Goal: Information Seeking & Learning: Find specific page/section

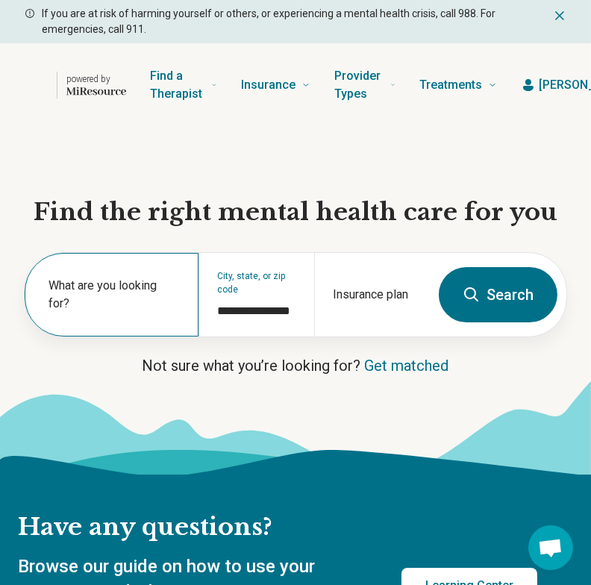
click at [75, 302] on label "What are you looking for?" at bounding box center [115, 295] width 132 height 36
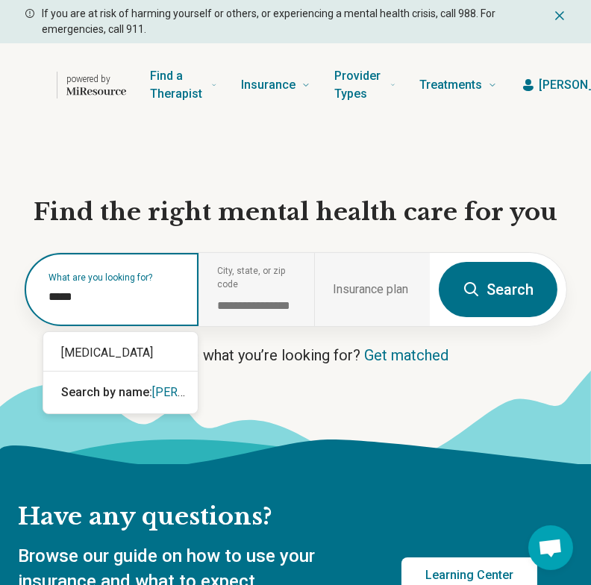
type input "******"
click at [128, 347] on div "[MEDICAL_DATA]" at bounding box center [120, 353] width 155 height 30
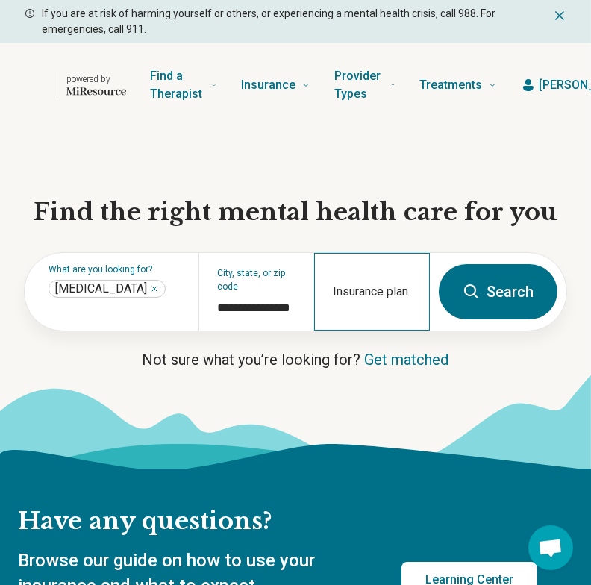
click at [373, 275] on div "Insurance plan" at bounding box center [372, 292] width 116 height 78
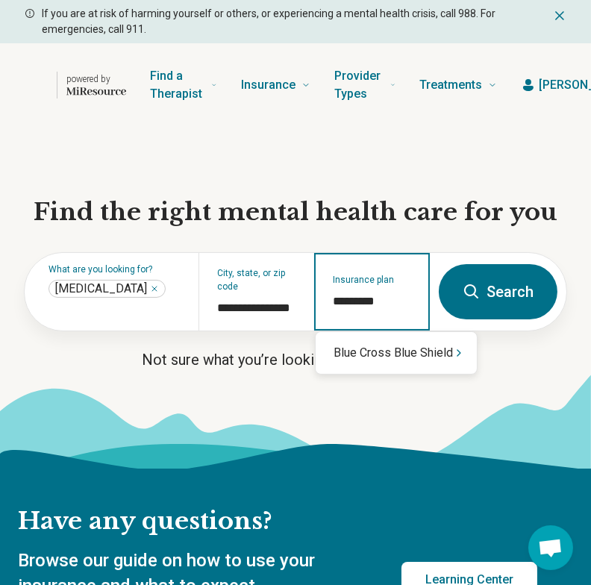
type input "**********"
click at [404, 349] on div "Blue Cross Blue Shield" at bounding box center [396, 353] width 161 height 30
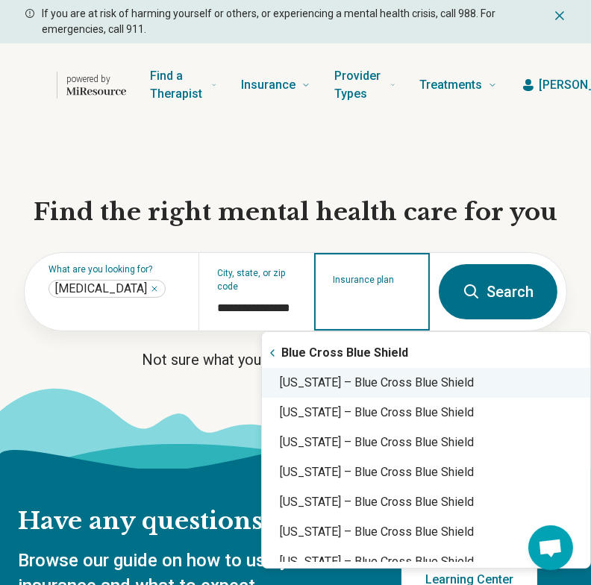
click at [390, 384] on div "[US_STATE] – Blue Cross Blue Shield" at bounding box center [426, 383] width 328 height 30
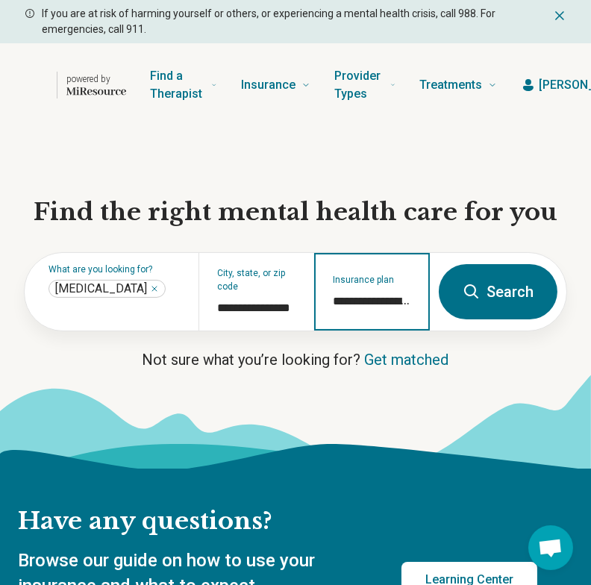
type input "**********"
click at [491, 277] on button "Search" at bounding box center [498, 291] width 119 height 55
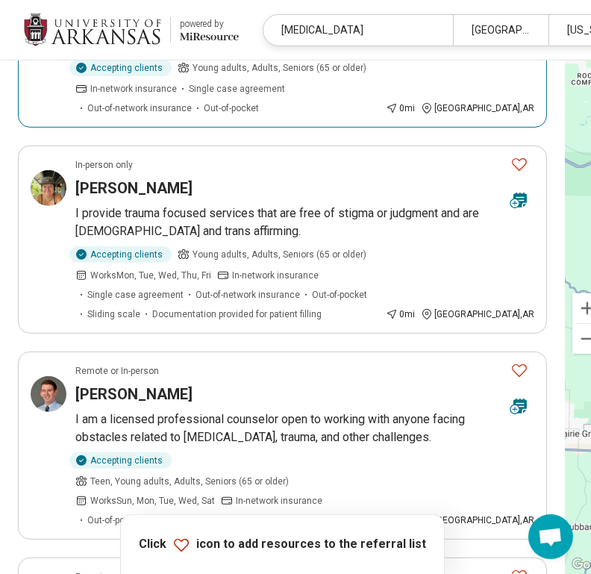
scroll to position [746, 0]
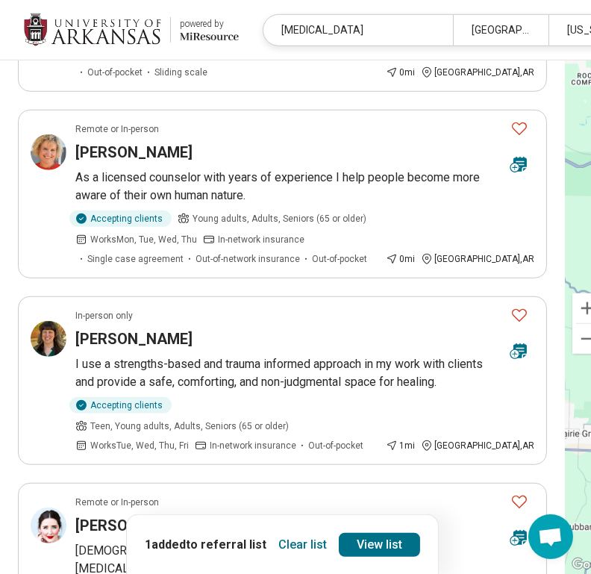
scroll to position [1045, 0]
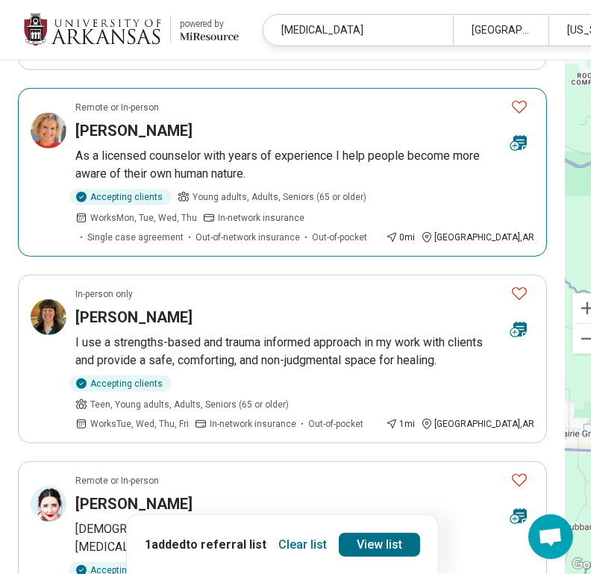
click at [511, 116] on icon "Favorite" at bounding box center [520, 107] width 18 height 18
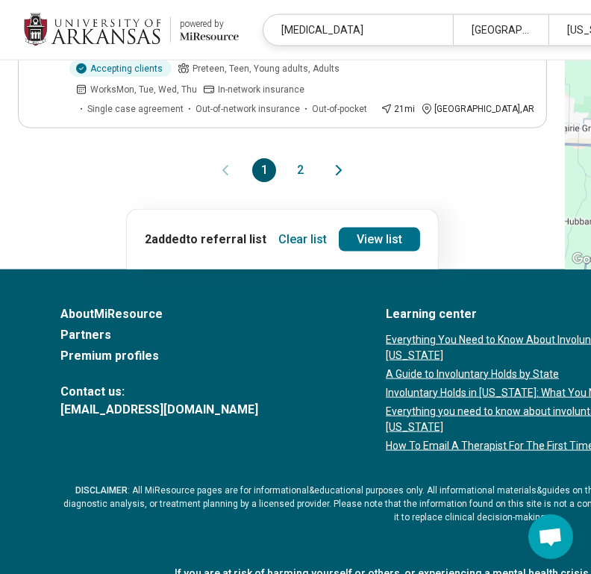
scroll to position [1941, 0]
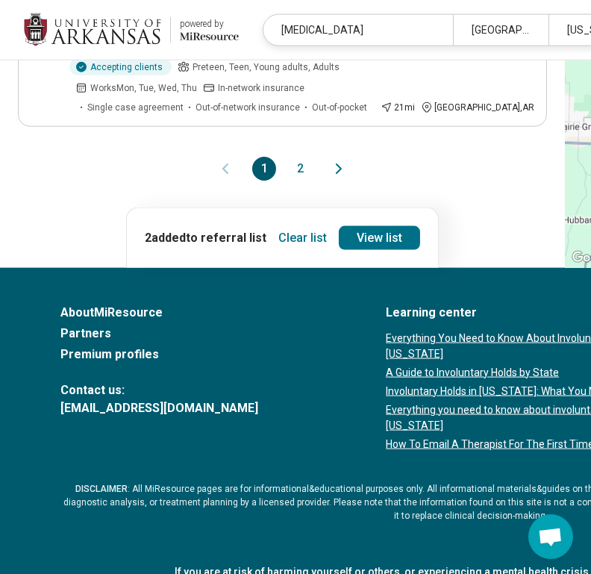
click at [288, 181] on button "2" at bounding box center [300, 169] width 24 height 24
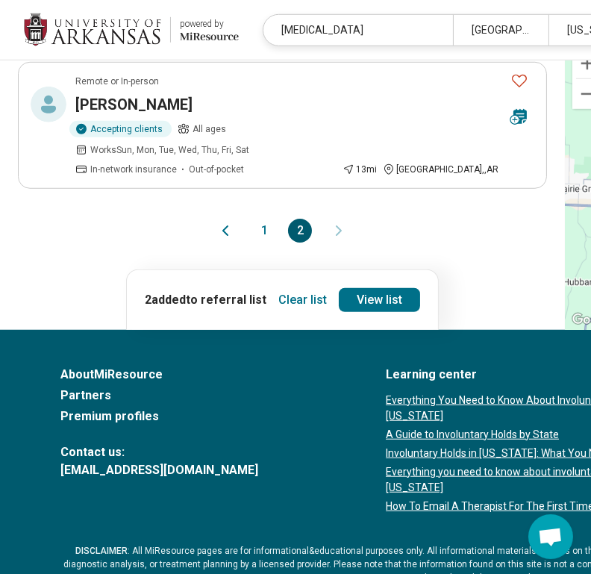
scroll to position [1344, 0]
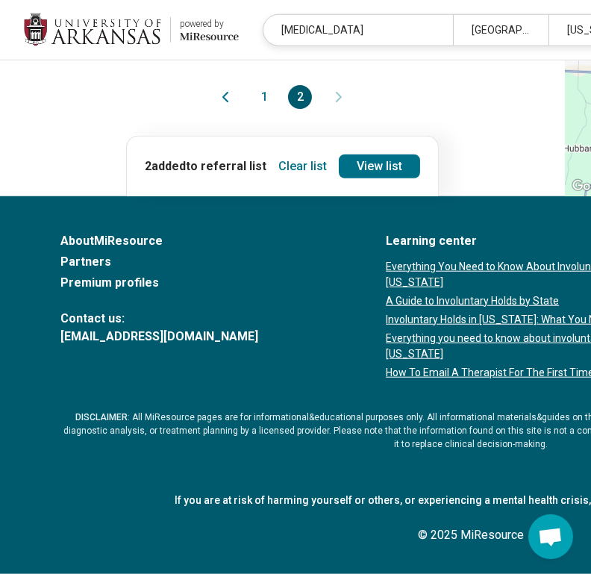
click at [252, 109] on button "1" at bounding box center [264, 97] width 24 height 24
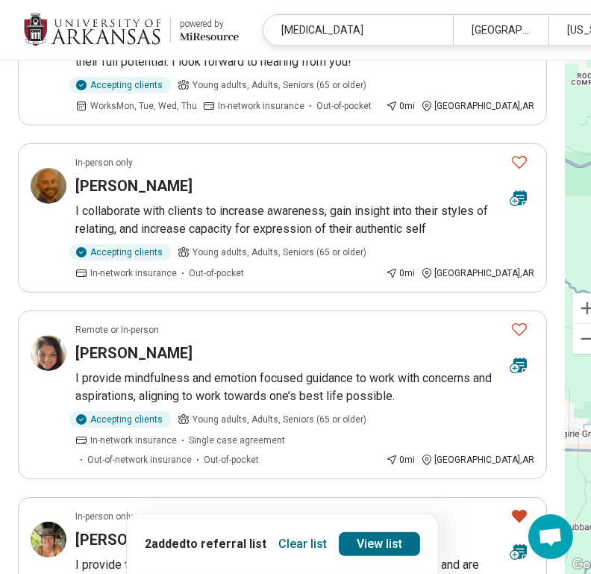
scroll to position [448, 0]
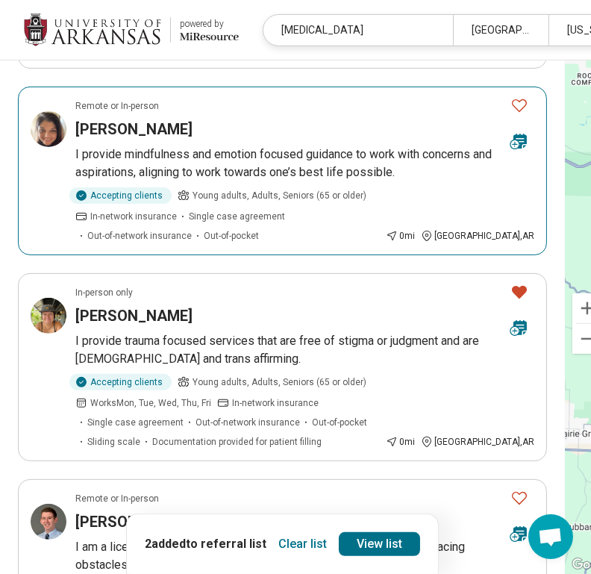
click at [512, 112] on icon "Favorite" at bounding box center [519, 105] width 15 height 13
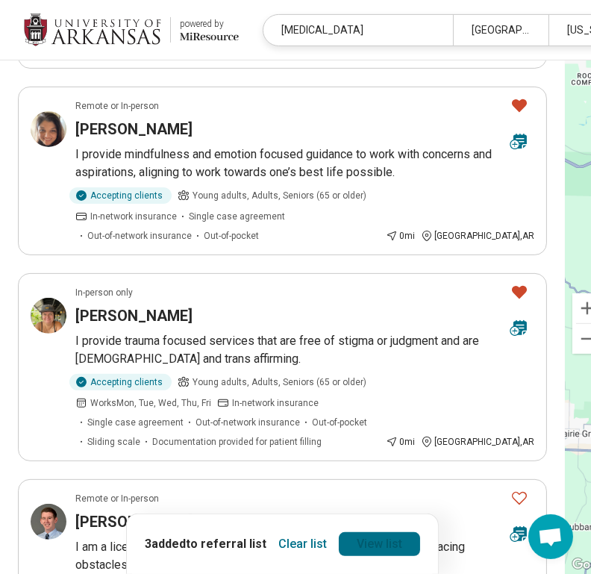
click at [339, 544] on link "View list" at bounding box center [379, 544] width 81 height 24
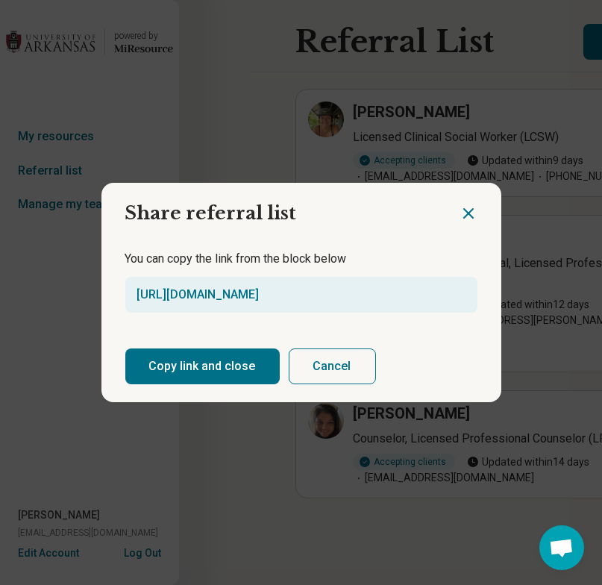
click at [197, 356] on button "Copy link and close" at bounding box center [202, 367] width 155 height 36
